Goal: Information Seeking & Learning: Compare options

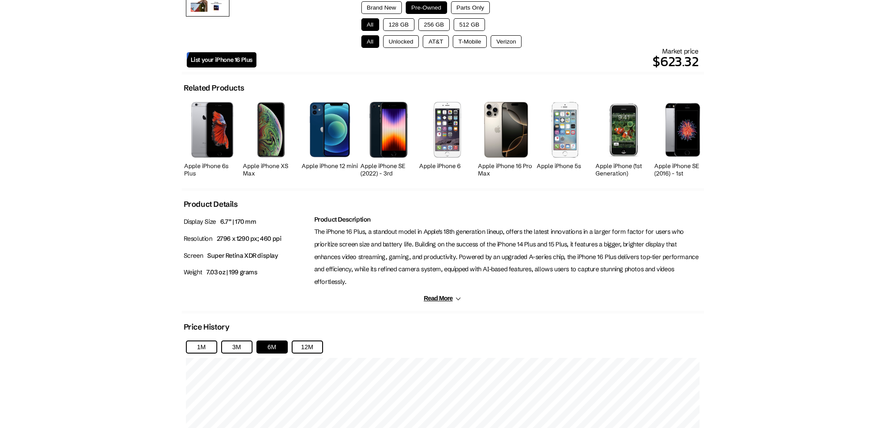
scroll to position [392, 0]
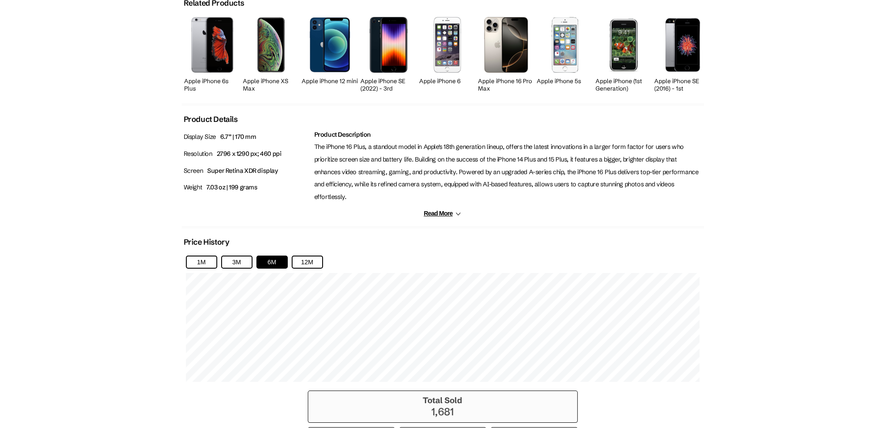
click at [806, 181] on body "Introducing: Listings Marketplace on [DOMAIN_NAME] ✕ About News Sell Login Sign…" at bounding box center [442, 146] width 885 height 1077
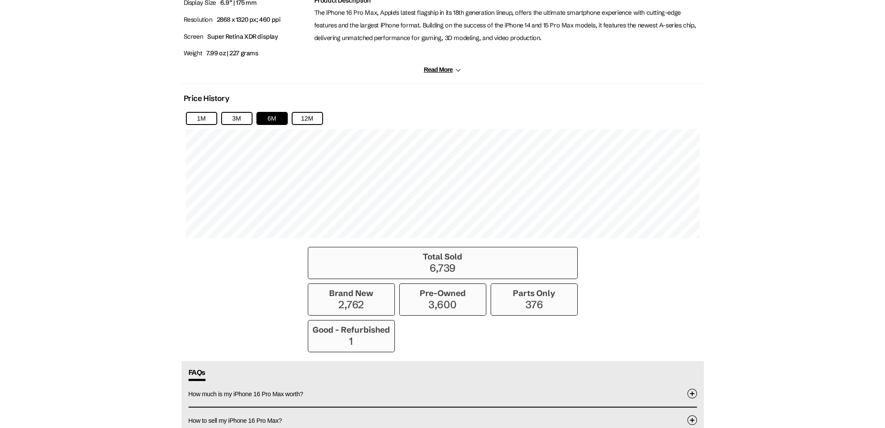
scroll to position [522, 0]
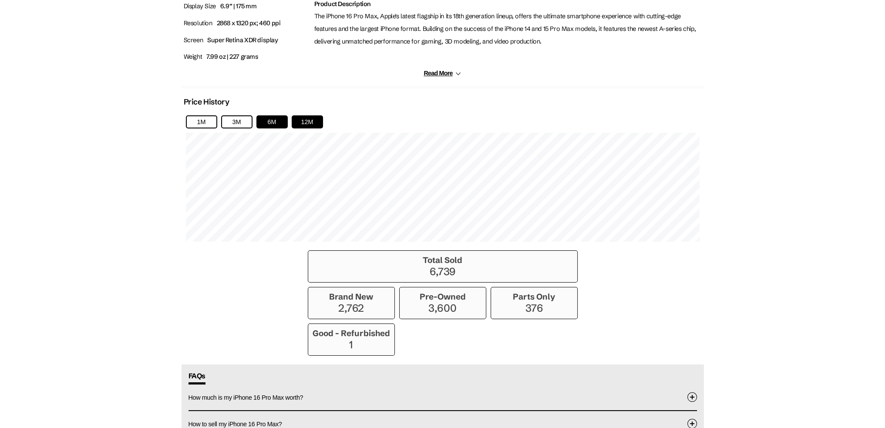
click at [318, 115] on button "12M" at bounding box center [307, 121] width 31 height 13
click at [81, 190] on body "Introducing: Listings Marketplace on techfare.com ✕ About News Sell Login Sign …" at bounding box center [442, 30] width 885 height 1104
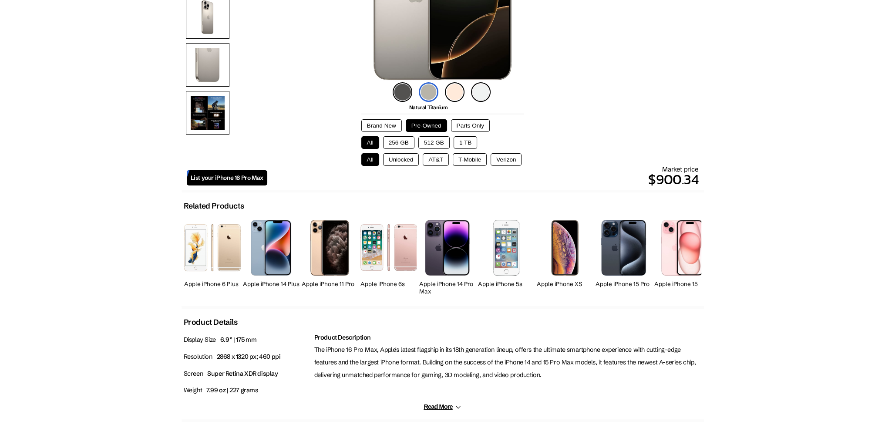
scroll to position [0, 0]
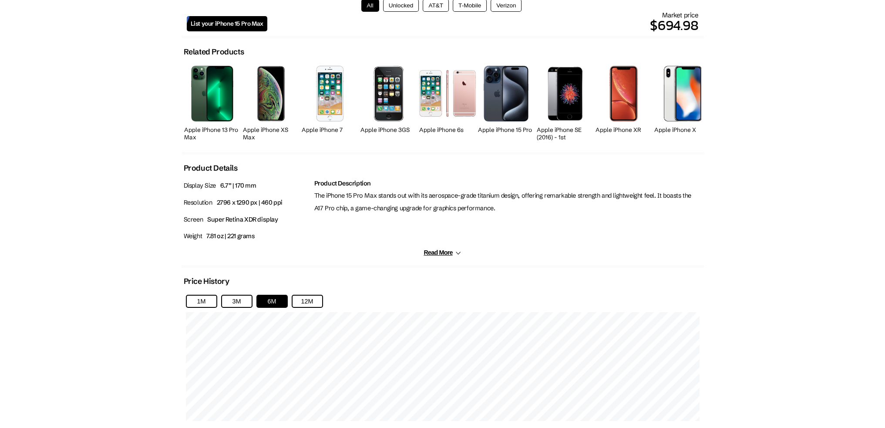
scroll to position [348, 0]
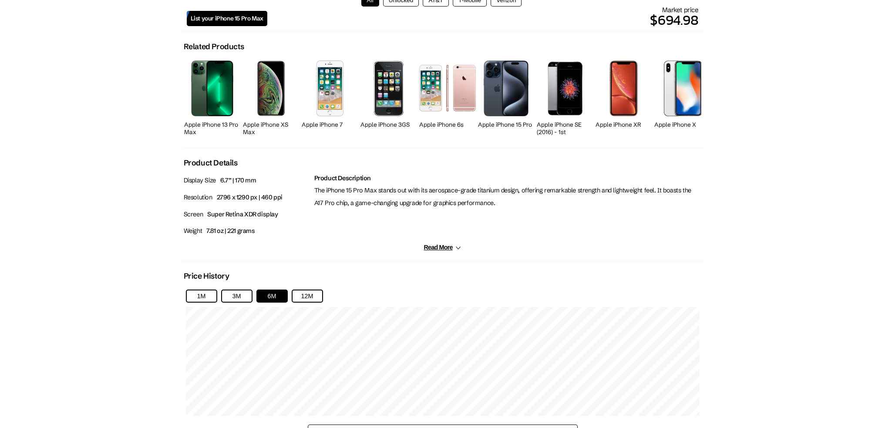
click at [323, 289] on div "1M 3M 6M 12M" at bounding box center [255, 295] width 139 height 13
click at [320, 289] on button "12M" at bounding box center [307, 295] width 31 height 13
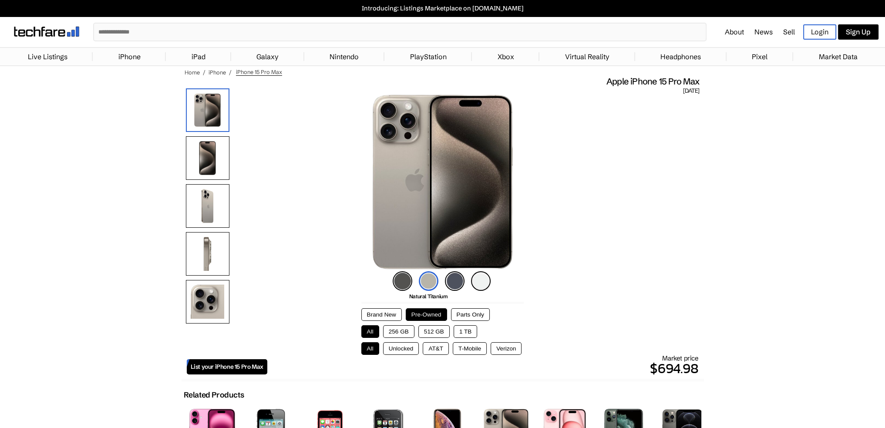
click at [392, 330] on button "256 GB" at bounding box center [398, 331] width 31 height 13
click at [371, 331] on button "All" at bounding box center [370, 331] width 18 height 13
click at [446, 333] on button "512 GB" at bounding box center [433, 331] width 31 height 13
click at [462, 334] on button "1 TB" at bounding box center [464, 331] width 23 height 13
click at [399, 351] on button "Unlocked" at bounding box center [401, 348] width 36 height 13
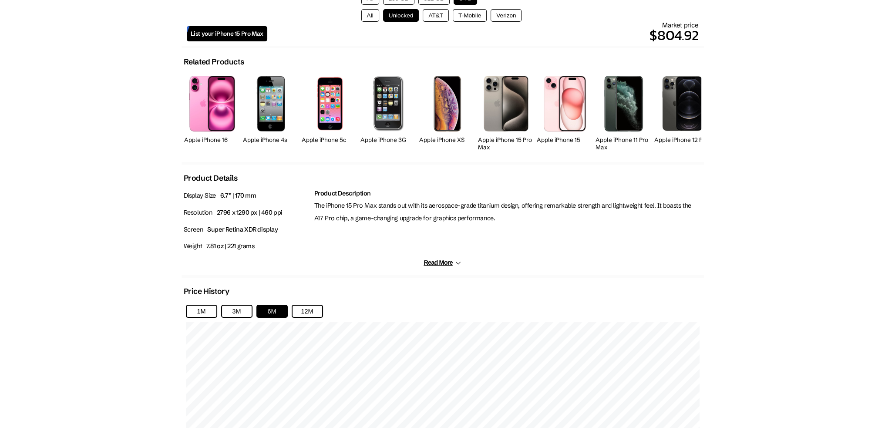
scroll to position [324, 0]
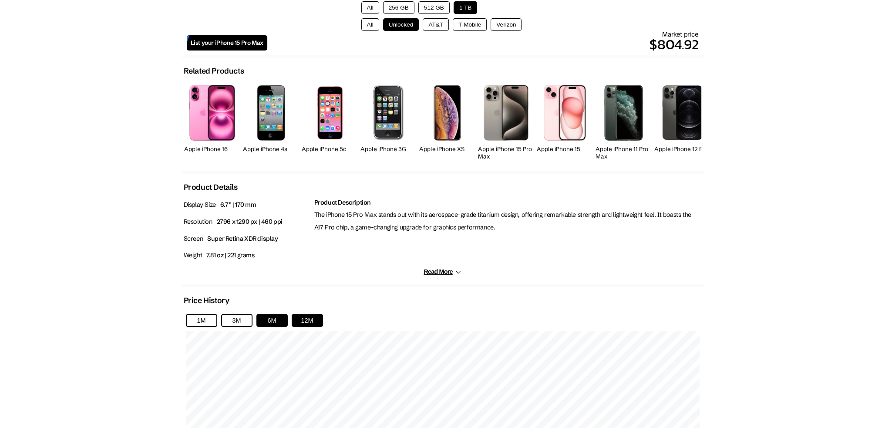
click at [306, 320] on button "12M" at bounding box center [307, 320] width 31 height 13
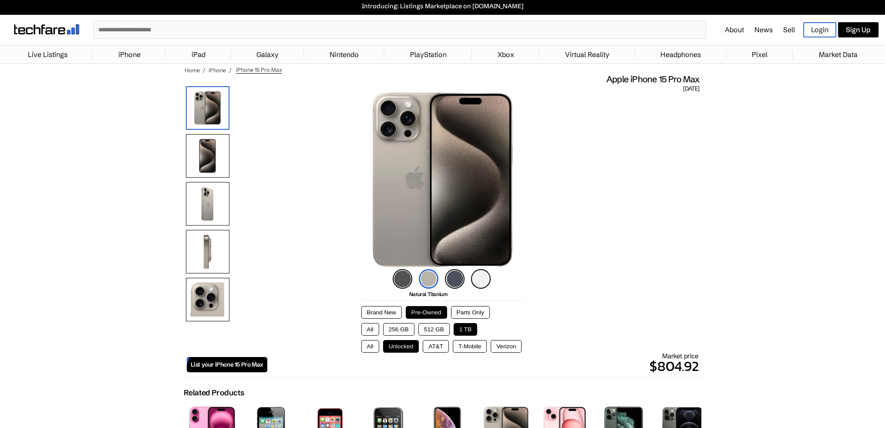
scroll to position [0, 0]
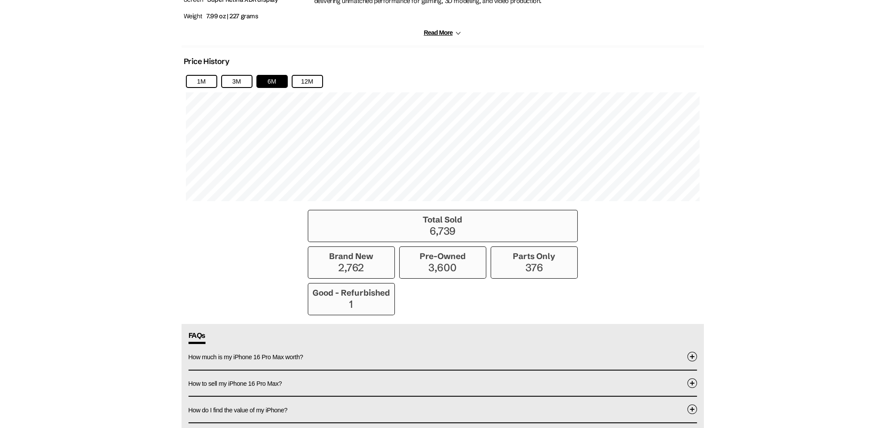
scroll to position [566, 0]
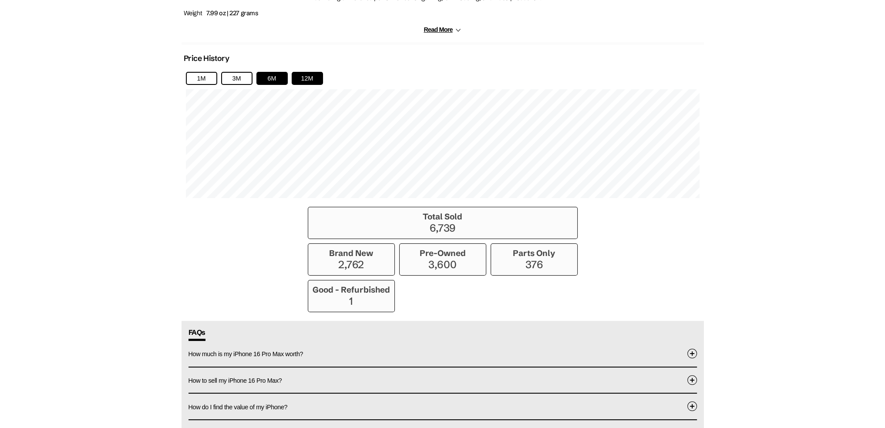
click at [315, 72] on button "12M" at bounding box center [307, 78] width 31 height 13
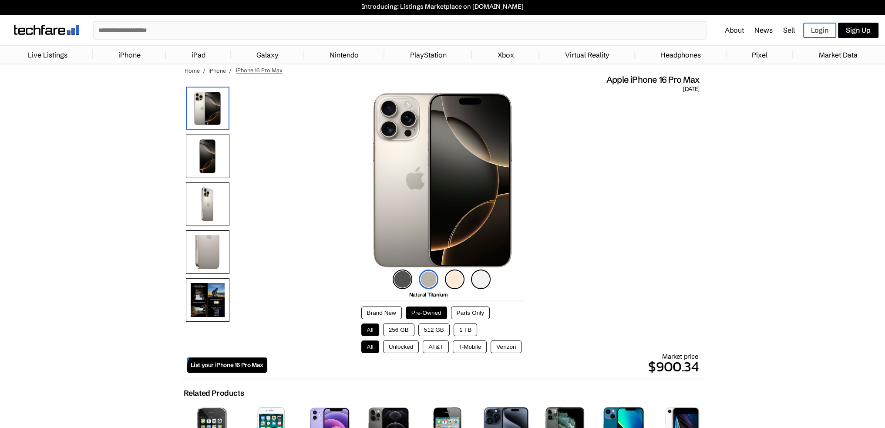
scroll to position [0, 0]
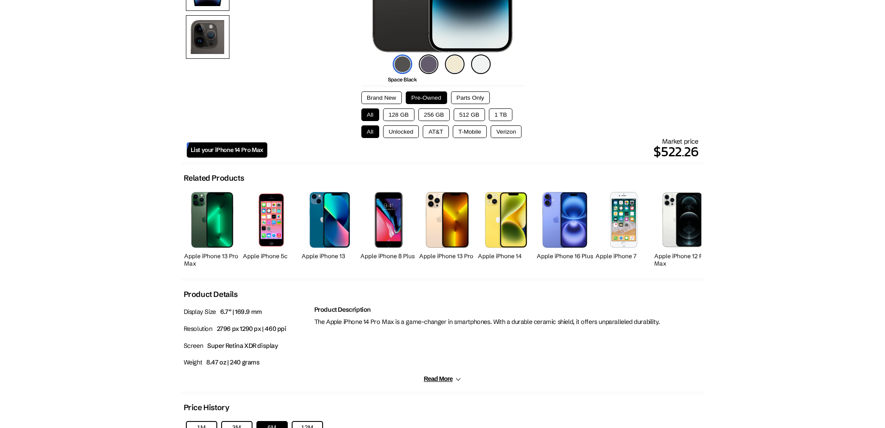
scroll to position [392, 0]
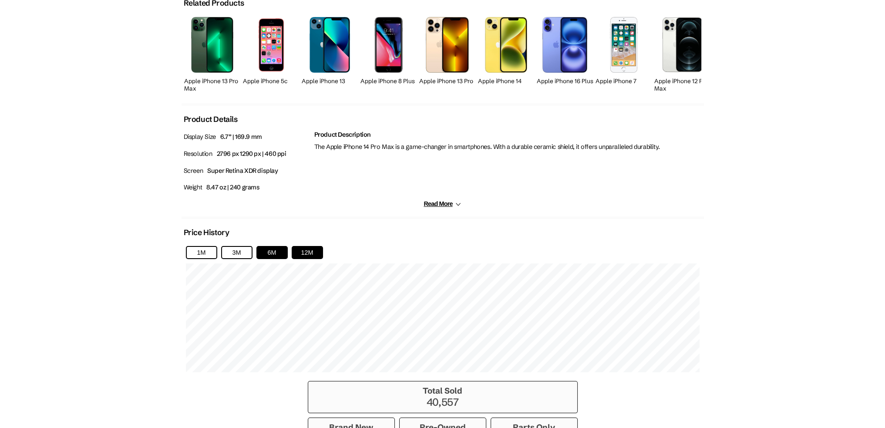
click at [308, 250] on button "12M" at bounding box center [307, 252] width 31 height 13
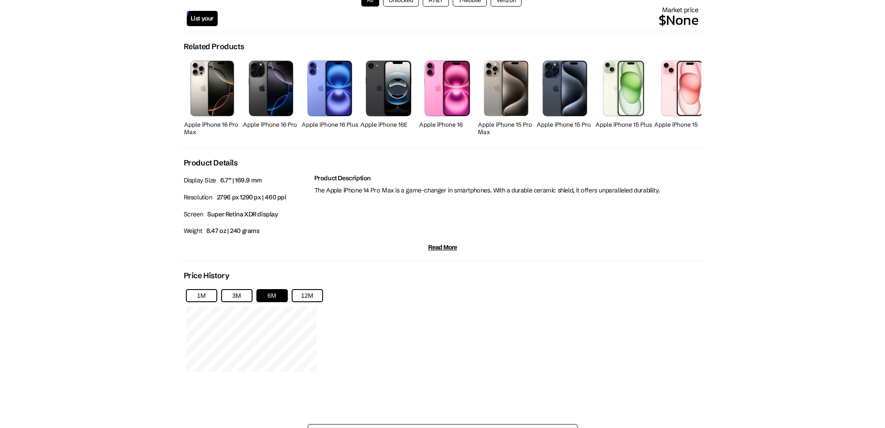
scroll to position [566, 0]
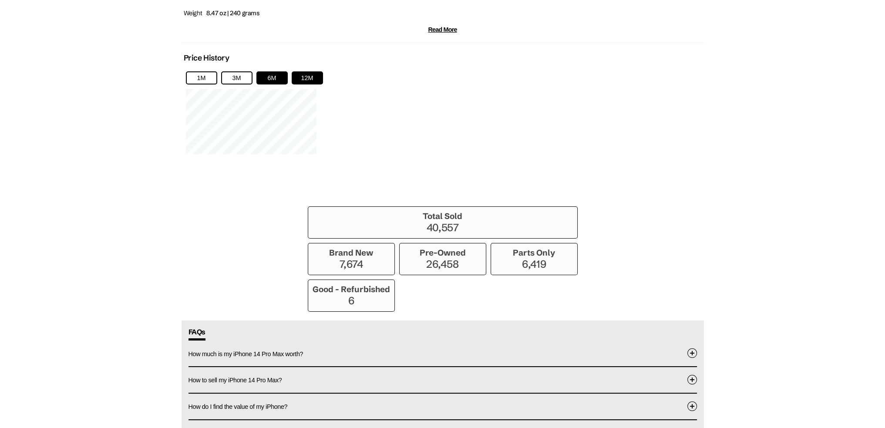
click at [302, 76] on button "12M" at bounding box center [307, 77] width 31 height 13
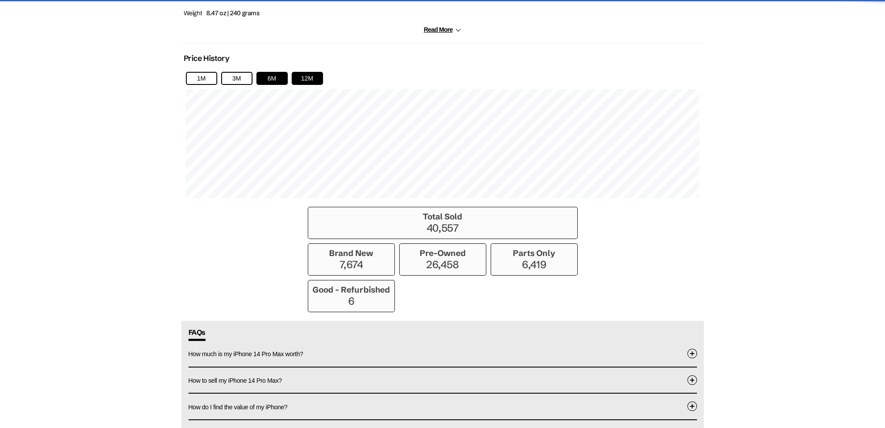
click at [319, 76] on button "12M" at bounding box center [307, 78] width 31 height 13
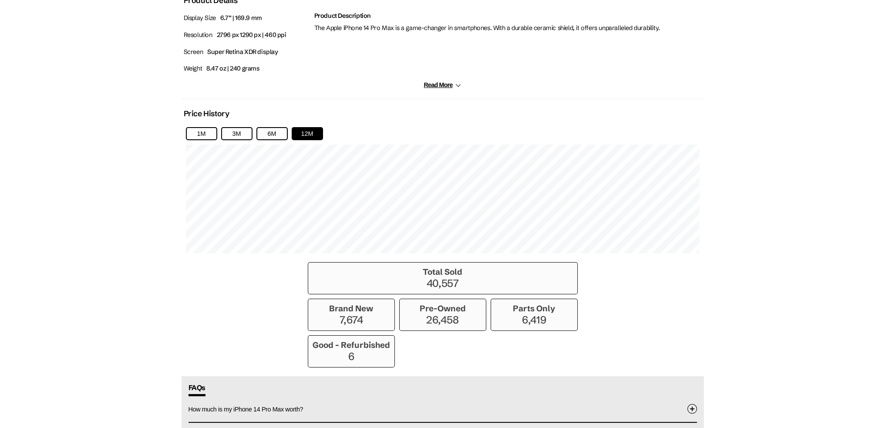
scroll to position [479, 0]
